Goal: Find specific page/section: Find specific page/section

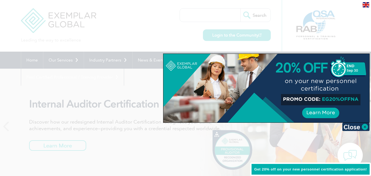
click at [224, 14] on div at bounding box center [185, 88] width 371 height 176
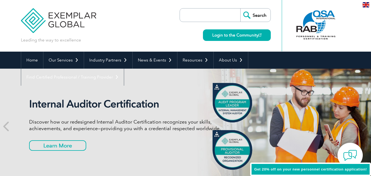
click at [224, 14] on input "search" at bounding box center [212, 15] width 58 height 13
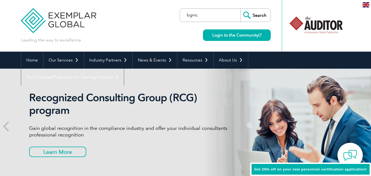
type input "bgmc"
click at [240, 9] on input "Search" at bounding box center [255, 15] width 30 height 13
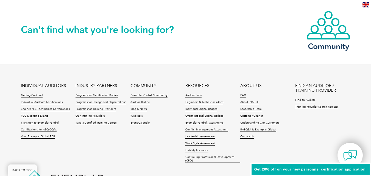
scroll to position [1319, 0]
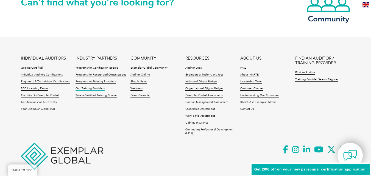
click at [89, 89] on link "Our Training Providers" at bounding box center [90, 89] width 29 height 4
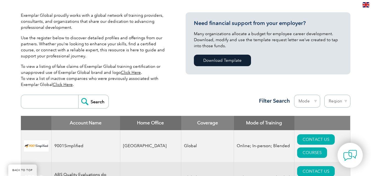
scroll to position [110, 0]
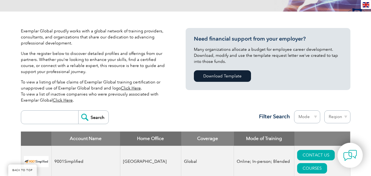
click at [58, 117] on input "search" at bounding box center [51, 117] width 54 height 13
type input "bilal consultancy"
click at [95, 119] on input "Search" at bounding box center [93, 117] width 30 height 13
